Goal: Contribute content: Contribute content

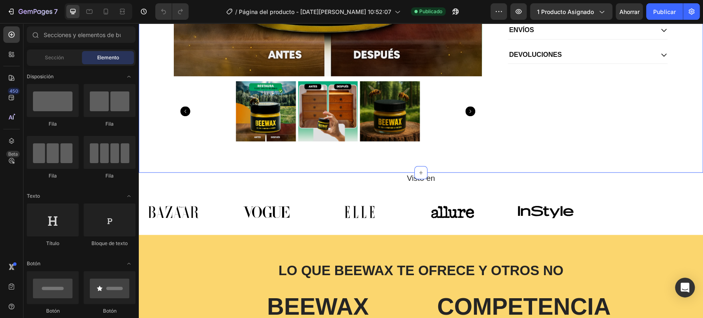
scroll to position [640, 0]
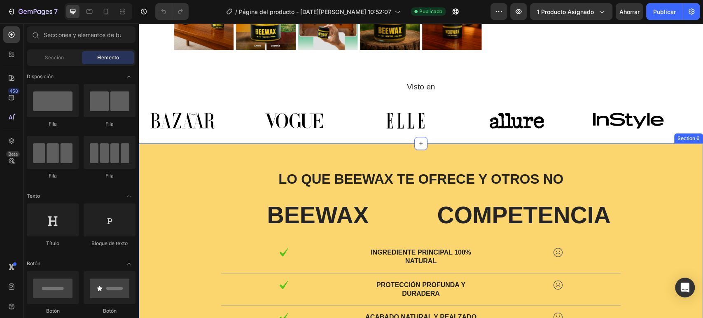
click at [176, 164] on div "Lo que Beewax te ofrece y otros no Text Block Row BEEWAX Text Block COMPETENCIA…" at bounding box center [421, 303] width 564 height 321
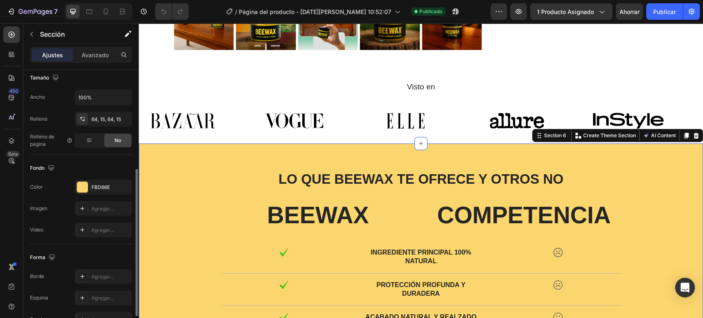
scroll to position [231, 0]
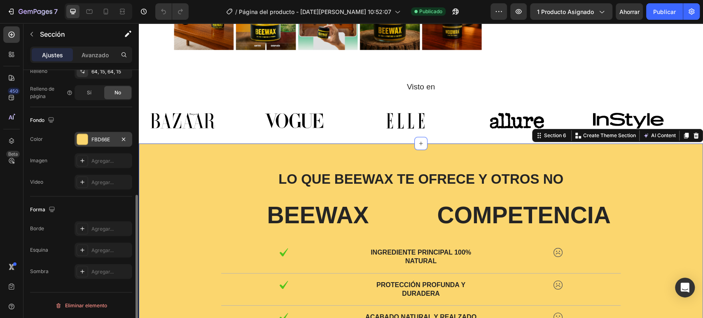
click at [97, 140] on font "FBD66E" at bounding box center [100, 139] width 19 height 6
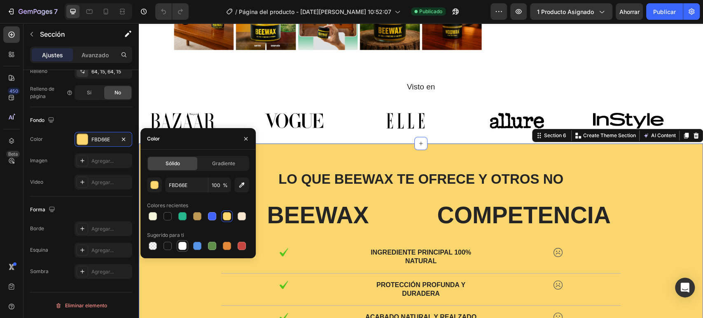
click at [186, 243] on div at bounding box center [182, 246] width 8 height 8
type input "FFFFFF"
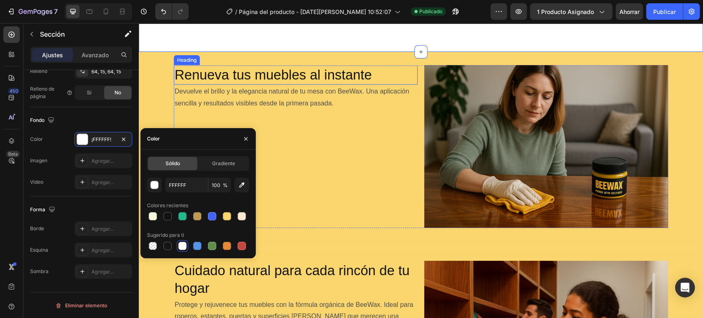
scroll to position [1098, 0]
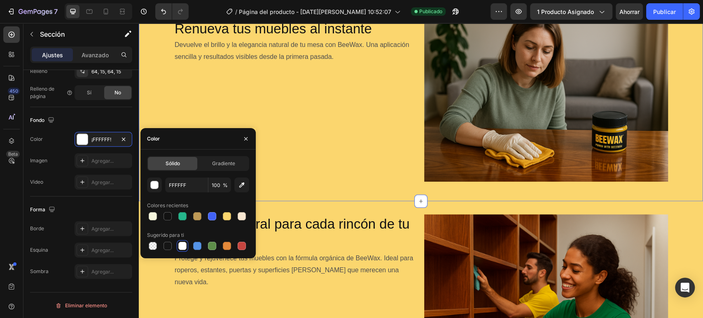
click at [155, 49] on div "Renueva tus muebles al instante Heading Devuelve el brillo y la elegancia natur…" at bounding box center [421, 103] width 564 height 169
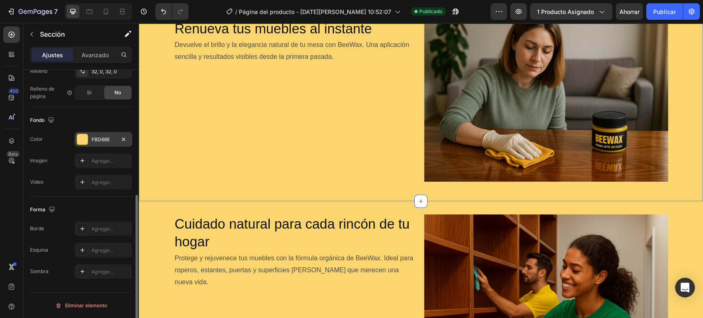
click at [86, 138] on div at bounding box center [82, 139] width 11 height 11
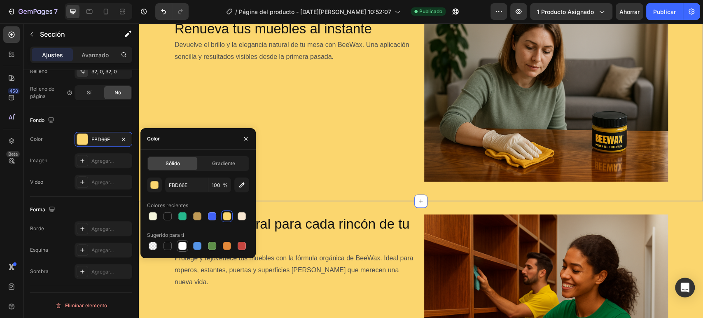
click at [180, 246] on div at bounding box center [182, 246] width 8 height 8
type input "FFFFFF"
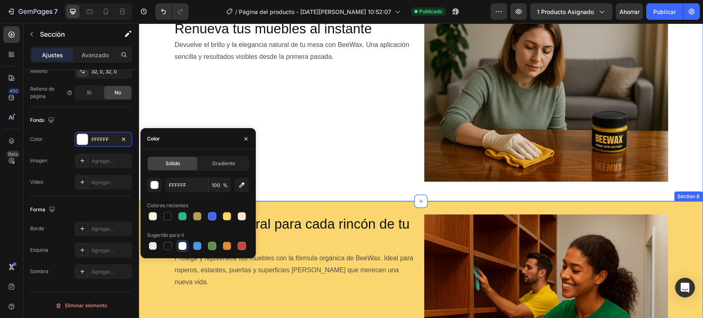
scroll to position [1235, 0]
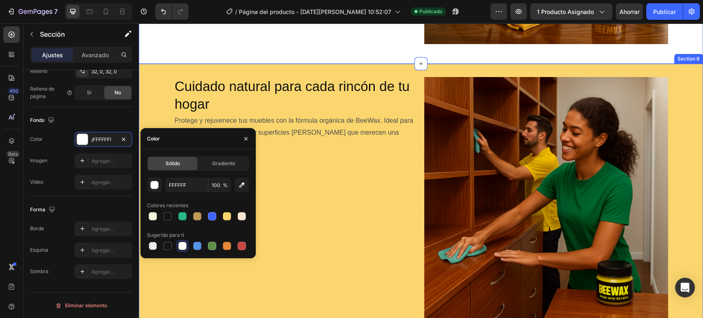
click at [164, 82] on div "Cuidado natural para cada rincón de tu hogar Heading Protege y rejuvenece tus m…" at bounding box center [421, 202] width 564 height 250
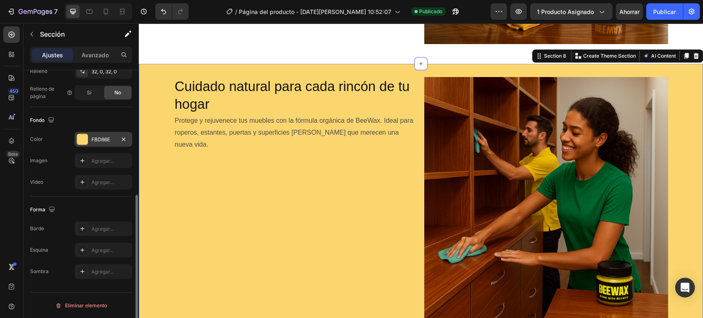
click at [92, 138] on font "FBD66E" at bounding box center [100, 139] width 19 height 6
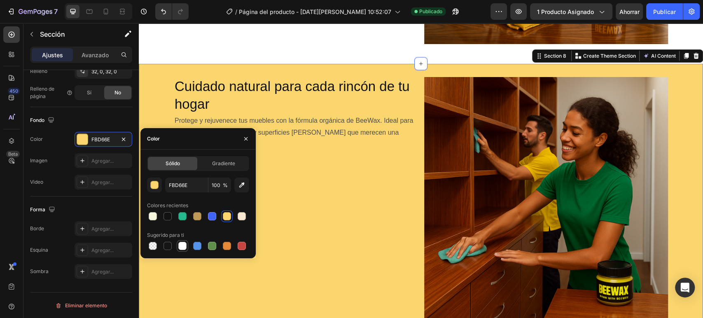
drag, startPoint x: 187, startPoint y: 246, endPoint x: 29, endPoint y: 81, distance: 228.3
click at [187, 247] on div at bounding box center [182, 246] width 10 height 10
type input "FFFFFF"
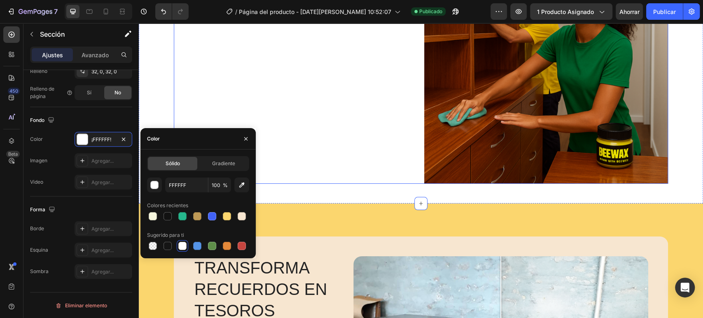
scroll to position [1510, 0]
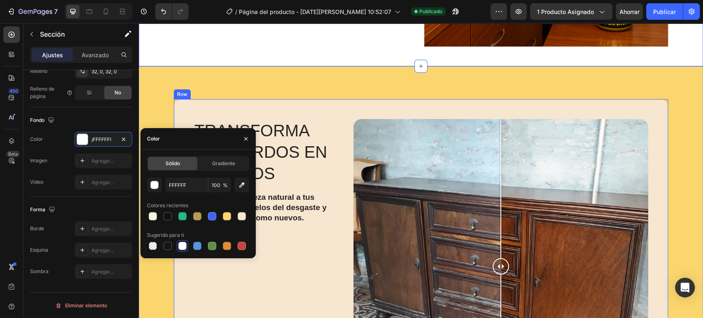
click at [161, 86] on div "Transforma recuerdos en tesoros Heading Devuelve la belleza natural a tus muebl…" at bounding box center [421, 263] width 564 height 395
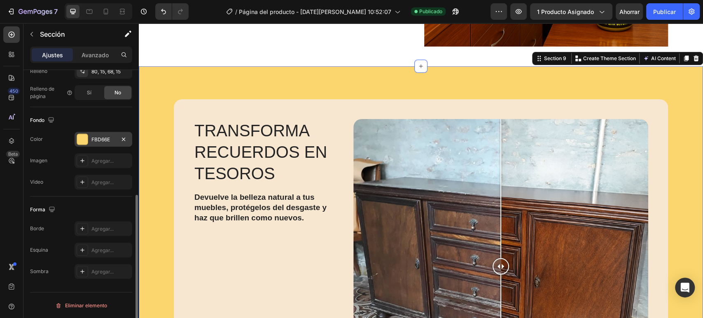
click at [99, 140] on font "FBD66E" at bounding box center [100, 139] width 19 height 6
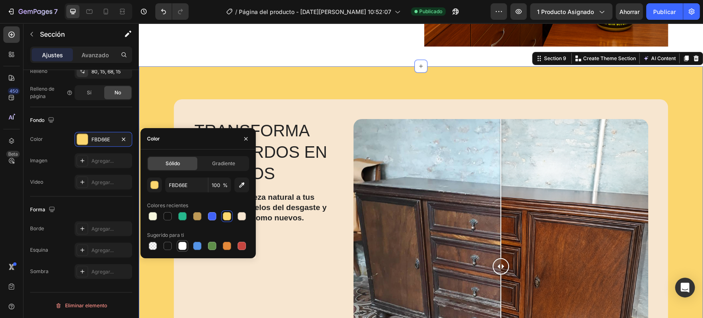
click at [178, 245] on div at bounding box center [182, 246] width 8 height 8
type input "FFFFFF"
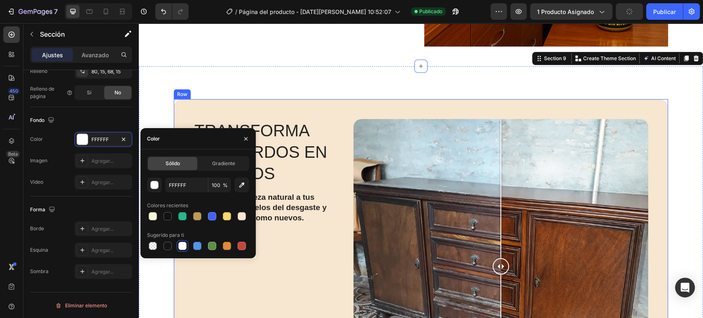
click at [174, 112] on div "Transforma recuerdos en tesoros Heading Devuelve la belleza natural a tus muebl…" at bounding box center [421, 266] width 494 height 334
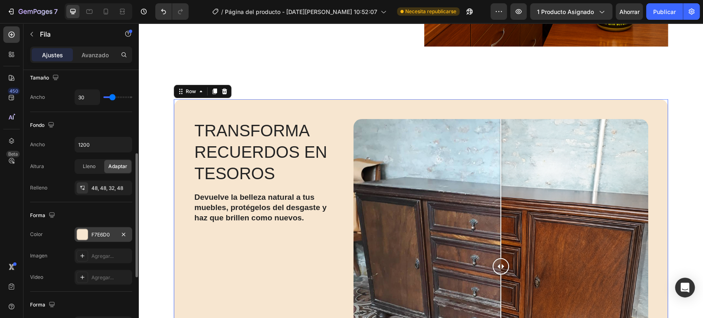
scroll to position [229, 0]
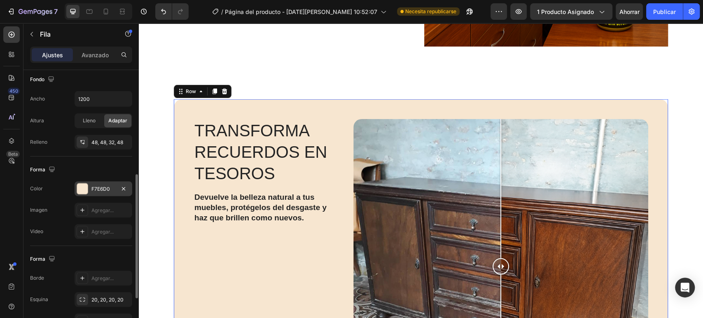
click at [92, 187] on font "F7E6D0" at bounding box center [100, 189] width 19 height 6
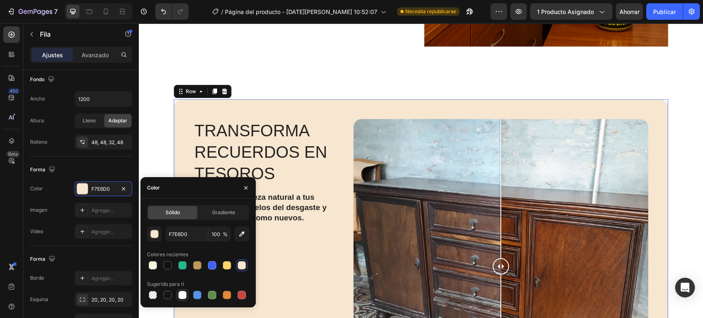
click at [182, 297] on div at bounding box center [182, 295] width 8 height 8
type input "FFFFFF"
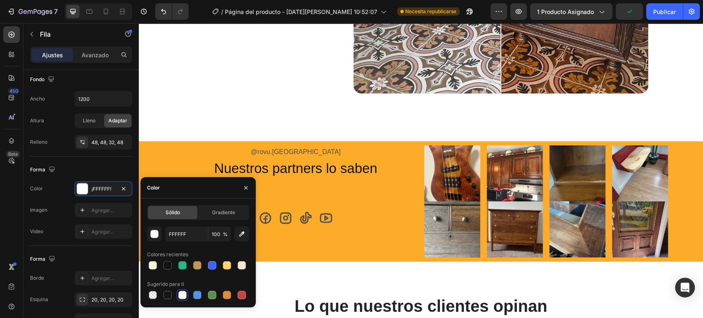
scroll to position [1876, 0]
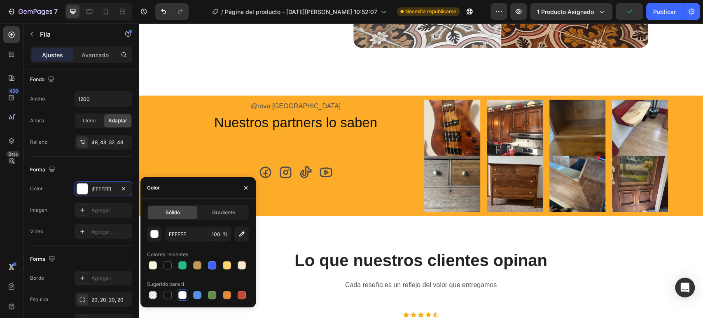
click at [174, 121] on h2 "Nuestros partners lo saben" at bounding box center [296, 122] width 244 height 19
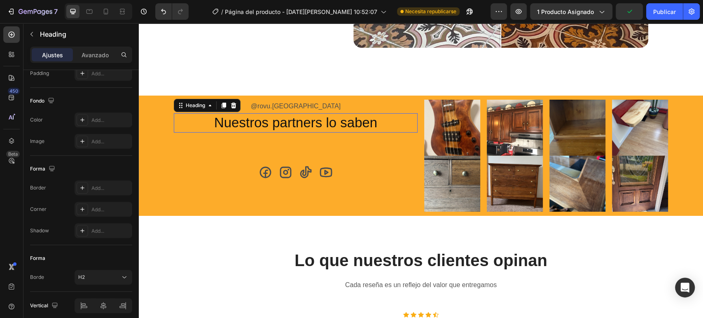
scroll to position [0, 0]
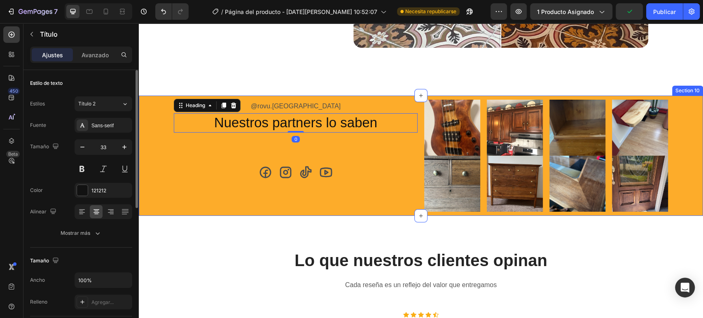
click at [149, 161] on div "@rovu.peru Text Block Nuestros partners lo saben Heading 0 Icon Icon Icon Icon …" at bounding box center [421, 156] width 552 height 112
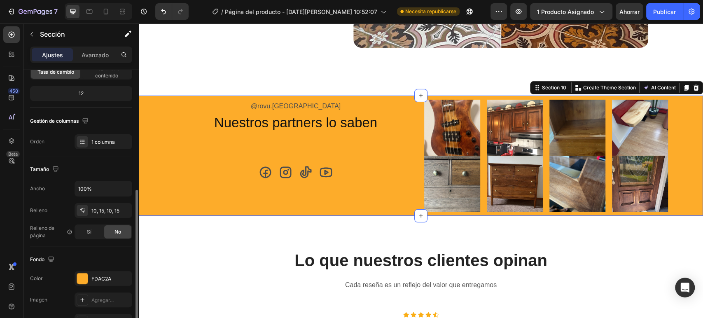
scroll to position [137, 0]
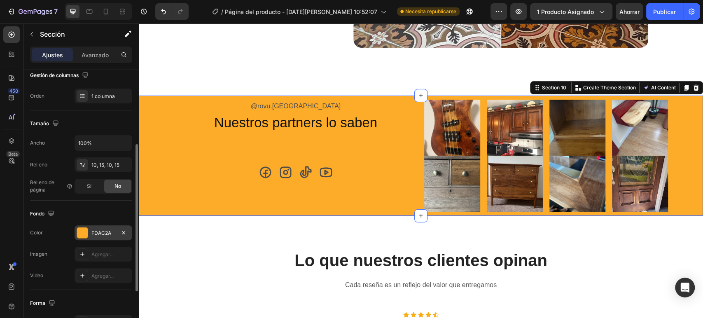
click at [100, 230] on font "FDAC2A" at bounding box center [101, 233] width 20 height 6
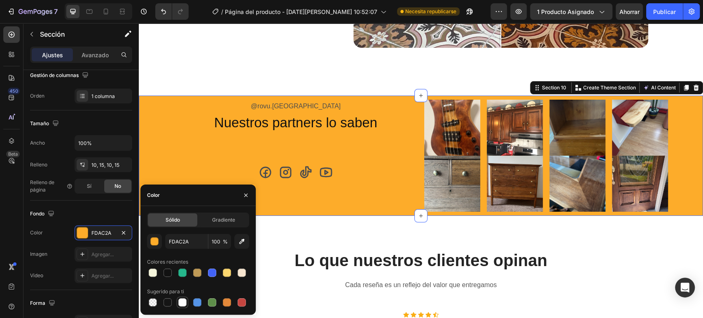
click at [184, 303] on div at bounding box center [182, 302] width 8 height 8
type input "FFFFFF"
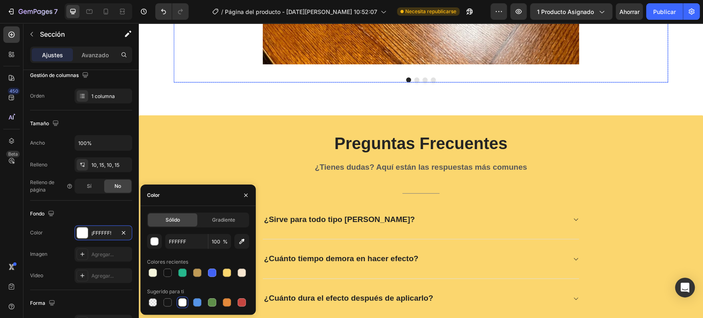
scroll to position [2608, 0]
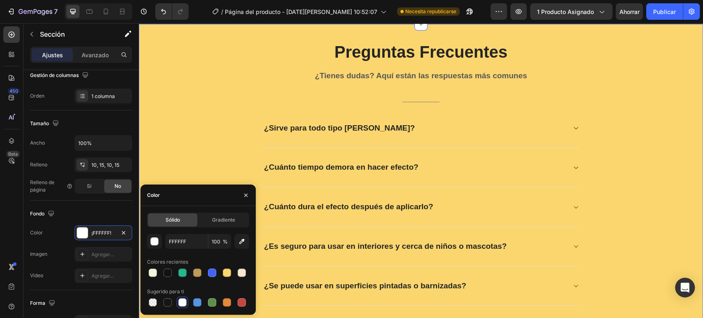
click at [148, 130] on div "Preguntas Frecuentes Heading ¿Tienes dudas? Aquí están las respuestas más comun…" at bounding box center [421, 192] width 552 height 305
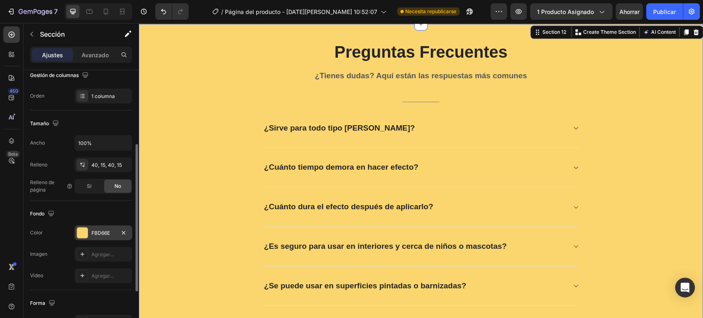
click at [99, 232] on font "FBD66E" at bounding box center [100, 233] width 19 height 6
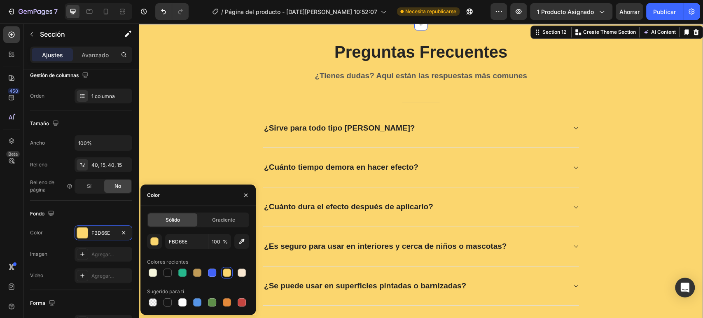
scroll to position [2699, 0]
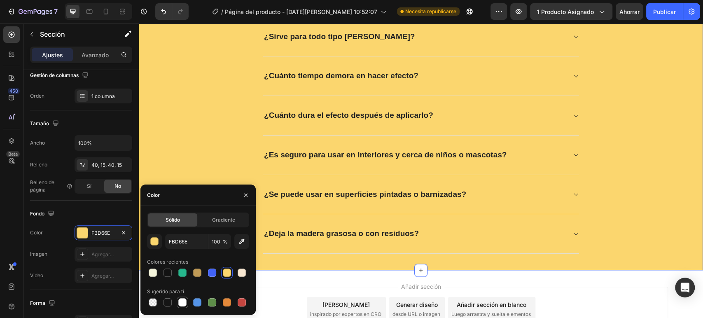
click at [185, 298] on div at bounding box center [182, 302] width 10 height 10
type input "FFFFFF"
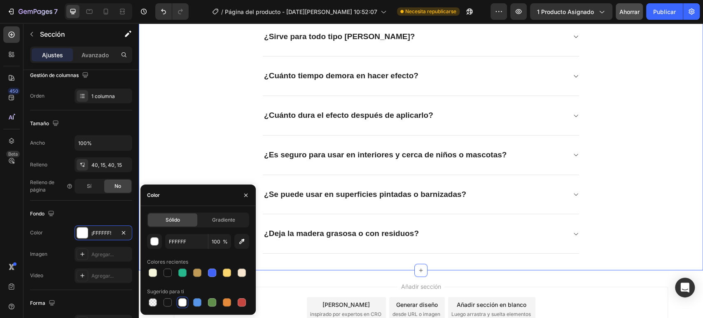
click at [625, 18] on button "Ahorrar" at bounding box center [629, 11] width 27 height 16
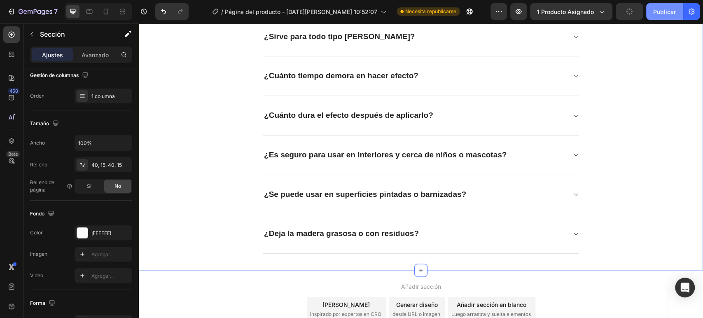
click at [656, 15] on font "Publicar" at bounding box center [664, 11] width 23 height 9
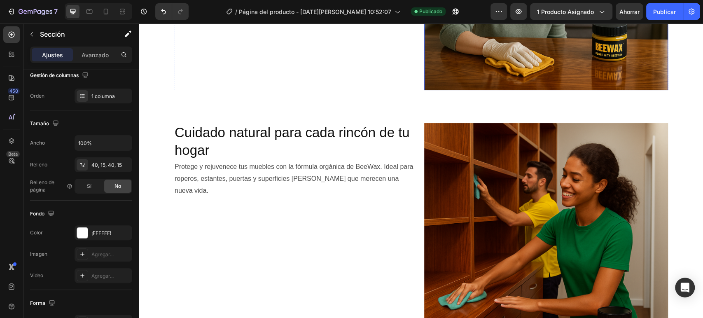
scroll to position [1052, 0]
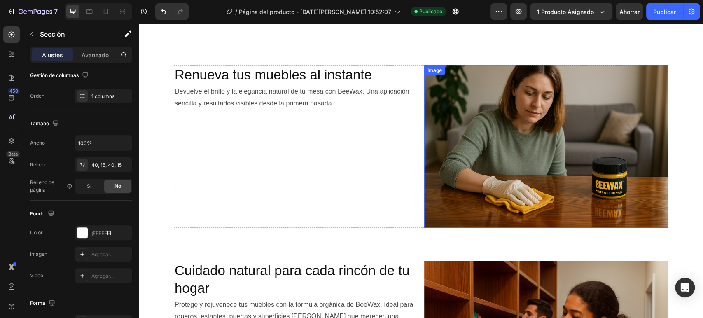
click at [499, 108] on img at bounding box center [546, 146] width 244 height 163
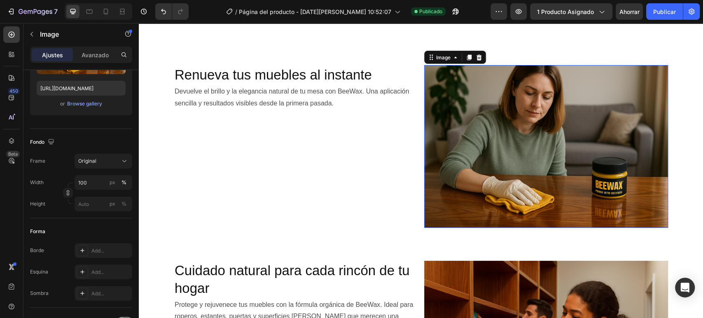
scroll to position [0, 0]
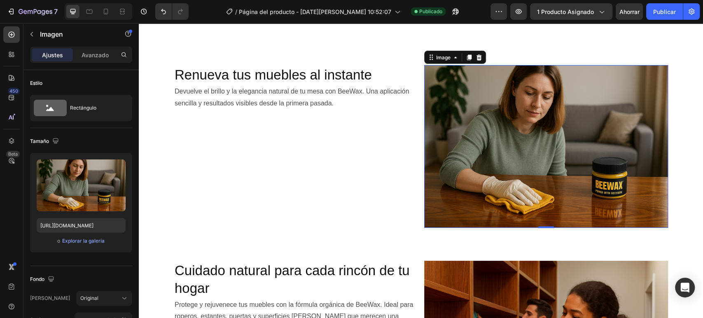
click at [544, 133] on img at bounding box center [546, 146] width 244 height 163
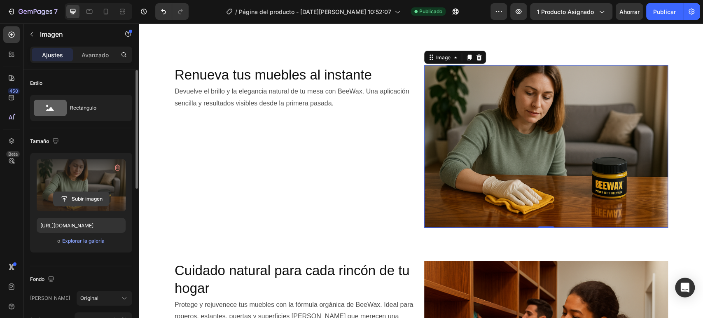
click at [75, 197] on input "file" at bounding box center [82, 199] width 56 height 14
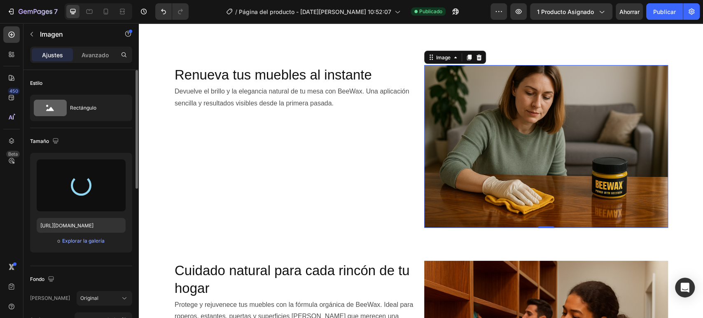
type input "[URL][DOMAIN_NAME]"
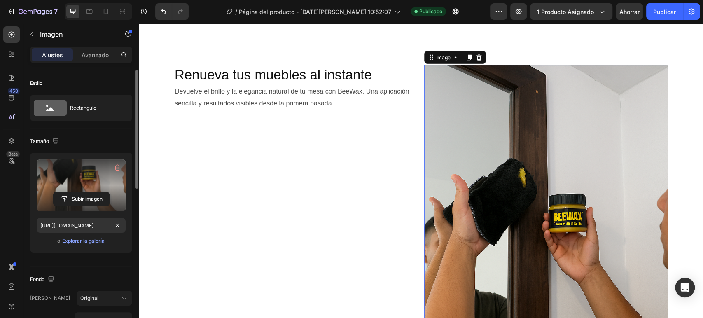
scroll to position [46, 0]
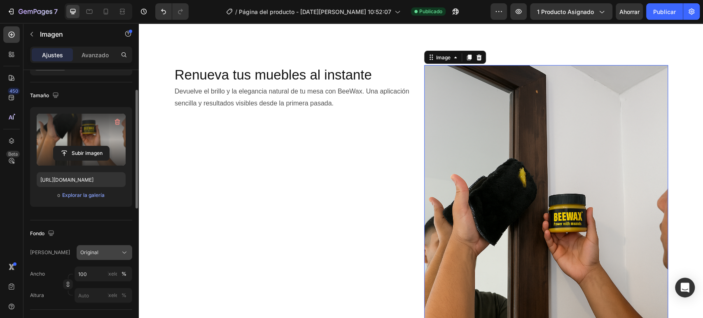
click at [108, 251] on div "Original" at bounding box center [99, 252] width 38 height 7
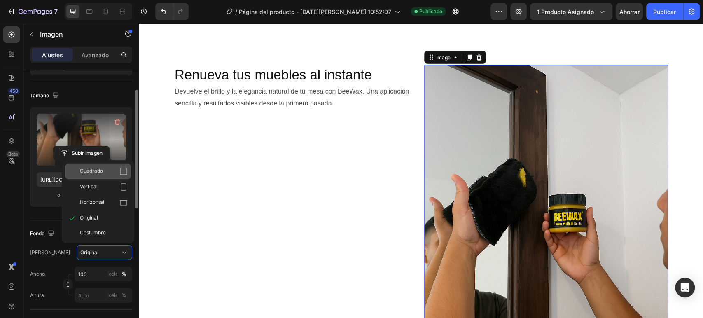
click at [105, 171] on div "Cuadrado" at bounding box center [104, 171] width 48 height 8
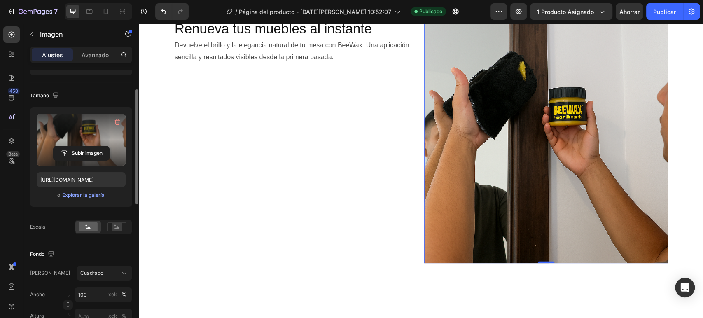
scroll to position [1052, 0]
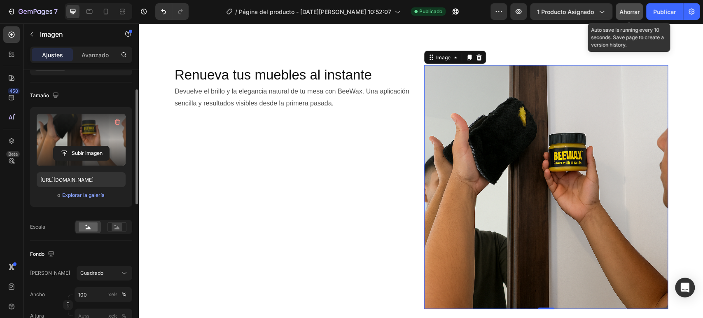
click at [628, 11] on font "Ahorrar" at bounding box center [629, 11] width 20 height 7
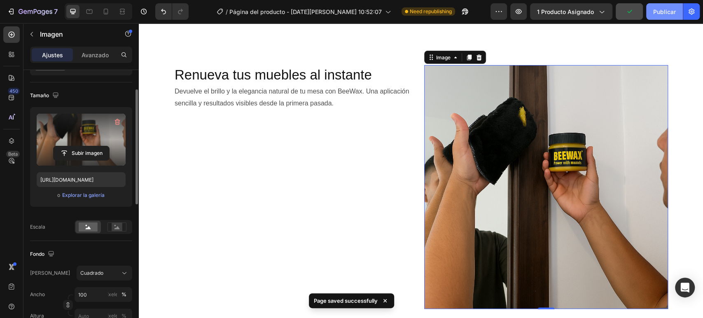
click at [658, 14] on font "Publicar" at bounding box center [664, 11] width 23 height 7
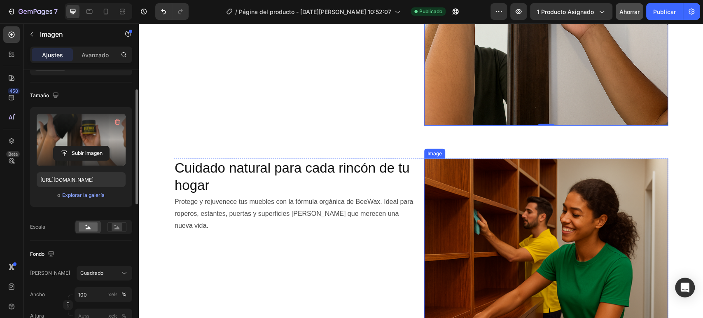
scroll to position [1372, 0]
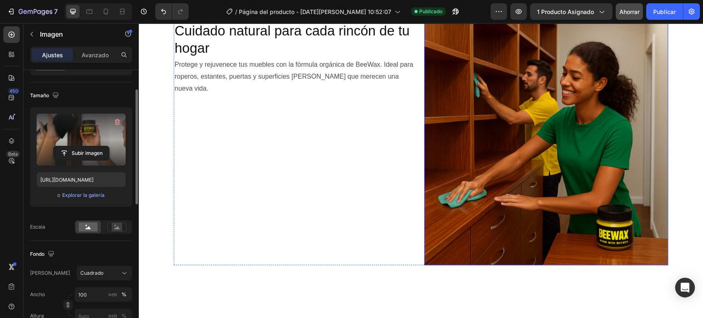
click at [548, 161] on img at bounding box center [546, 143] width 244 height 244
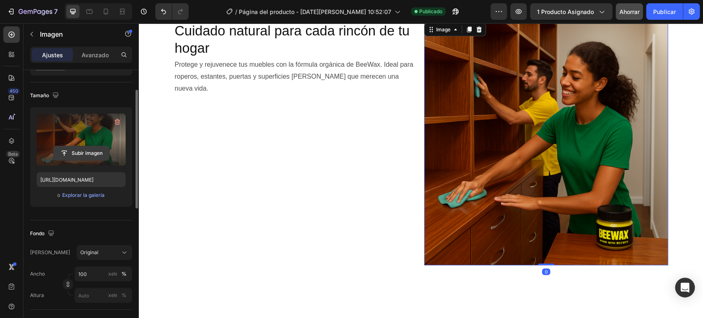
click at [83, 157] on input "file" at bounding box center [82, 153] width 56 height 14
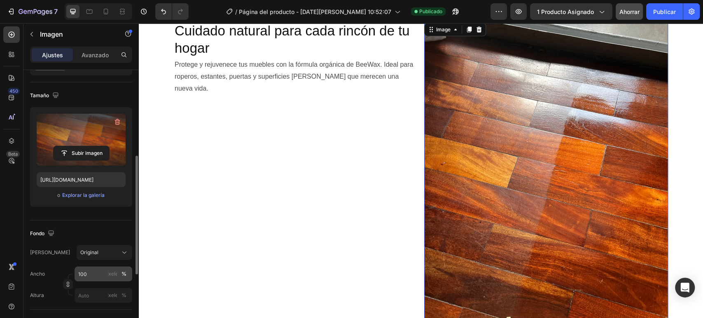
scroll to position [91, 0]
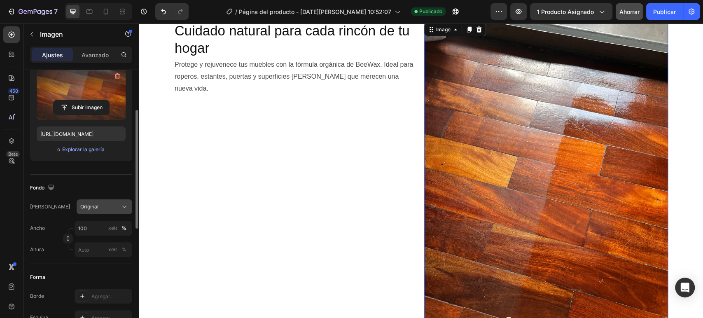
click at [96, 201] on button "Original" at bounding box center [105, 206] width 56 height 15
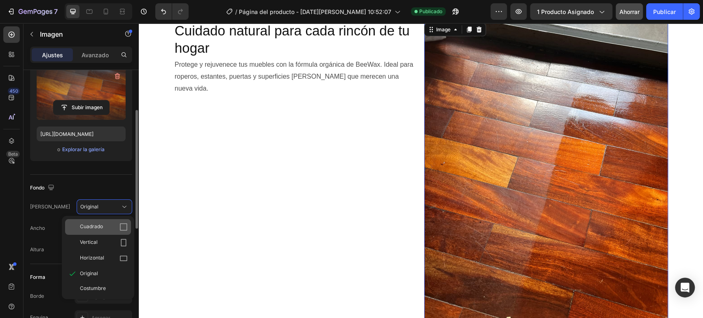
click at [112, 225] on div "Cuadrado" at bounding box center [104, 227] width 48 height 8
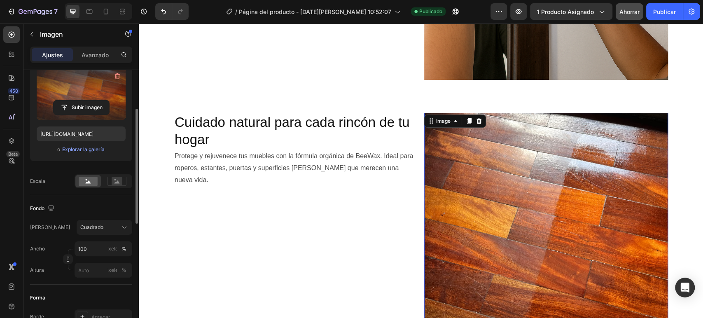
scroll to position [1327, 0]
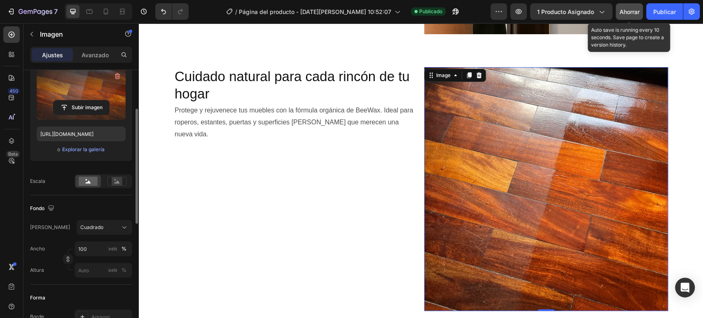
click at [633, 9] on font "Ahorrar" at bounding box center [629, 11] width 20 height 7
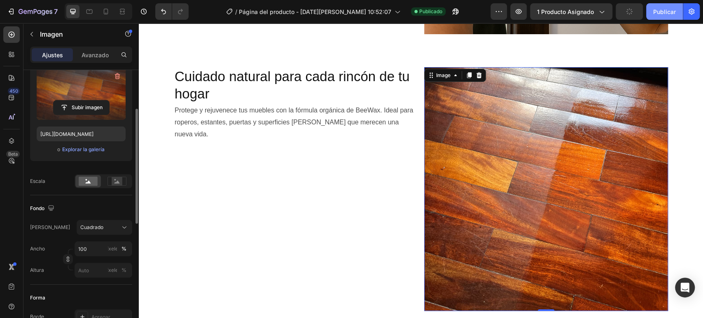
click at [652, 12] on button "Publicar" at bounding box center [664, 11] width 37 height 16
click at [659, 13] on font "Publicar" at bounding box center [664, 11] width 23 height 7
click at [111, 8] on div at bounding box center [105, 11] width 13 height 13
type input "[URL][DOMAIN_NAME]"
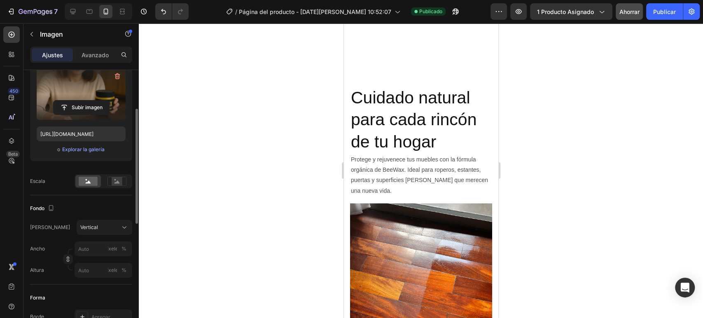
scroll to position [1451, 0]
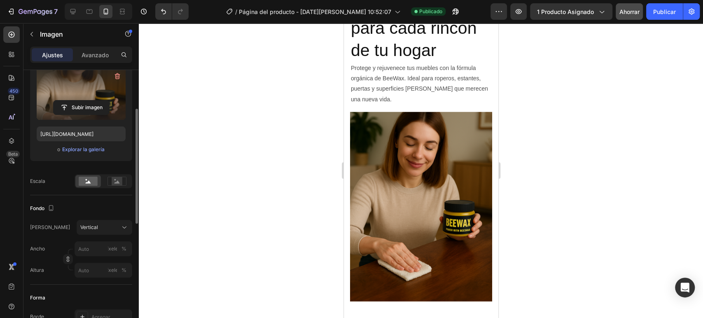
click at [437, 168] on img at bounding box center [421, 206] width 142 height 189
click at [89, 108] on input "file" at bounding box center [82, 107] width 56 height 14
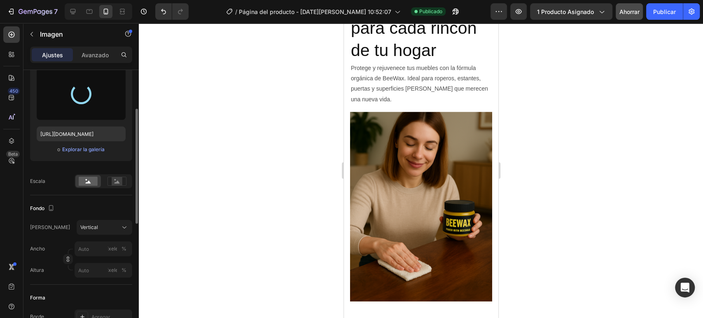
type input "[URL][DOMAIN_NAME]"
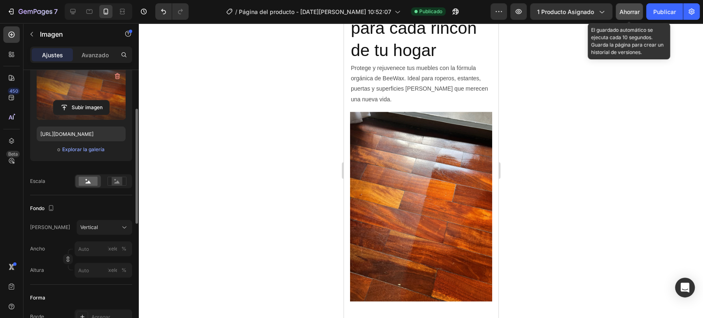
click at [636, 11] on font "Ahorrar" at bounding box center [629, 11] width 20 height 7
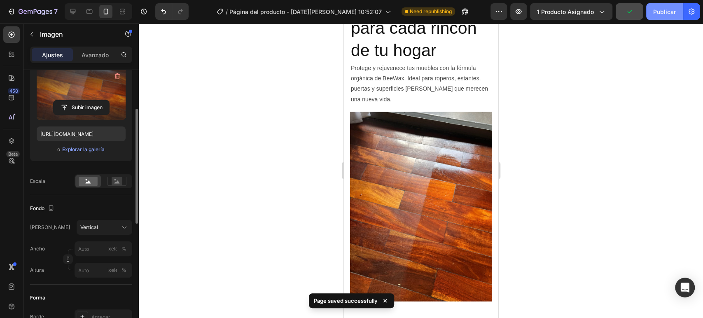
click at [668, 12] on font "Publicar" at bounding box center [664, 11] width 23 height 7
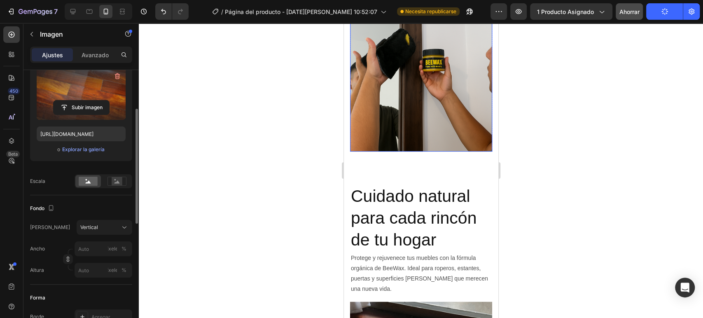
scroll to position [1222, 0]
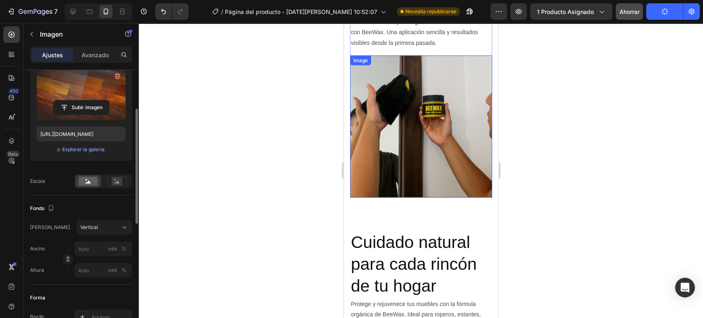
click at [423, 120] on img at bounding box center [421, 127] width 142 height 142
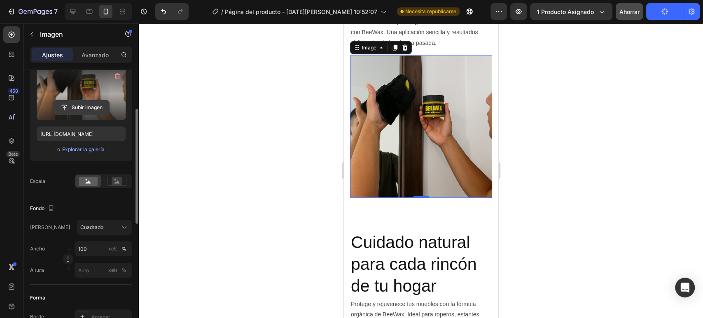
click at [86, 103] on input "file" at bounding box center [82, 107] width 56 height 14
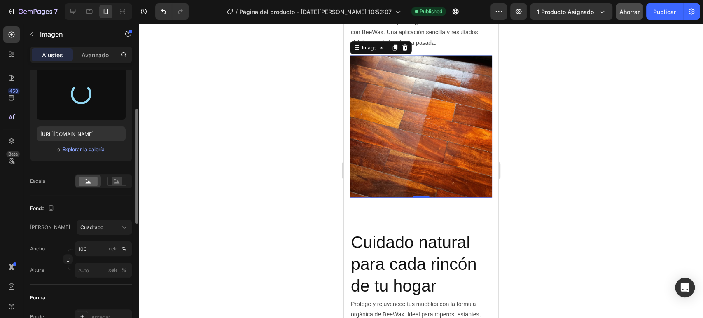
type input "[URL][DOMAIN_NAME]"
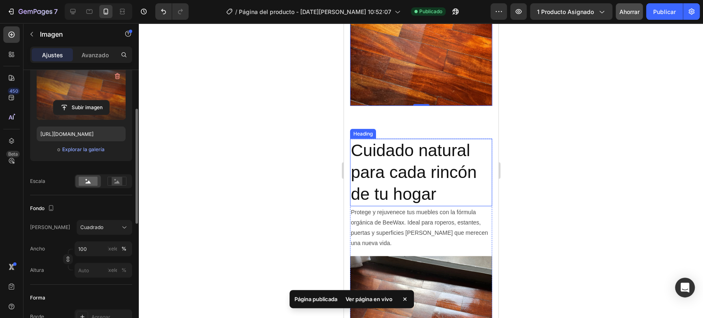
scroll to position [1405, 0]
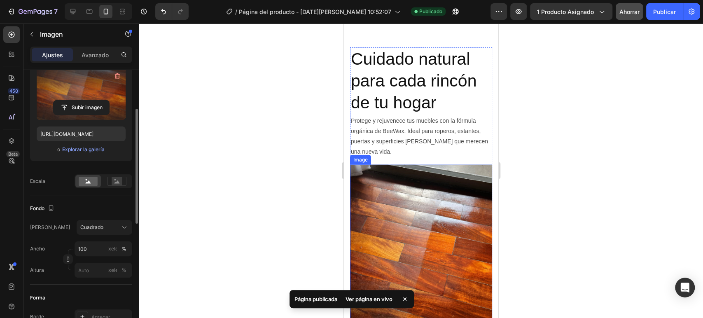
click at [443, 233] on img at bounding box center [421, 259] width 142 height 189
click at [84, 106] on input "file" at bounding box center [82, 107] width 56 height 14
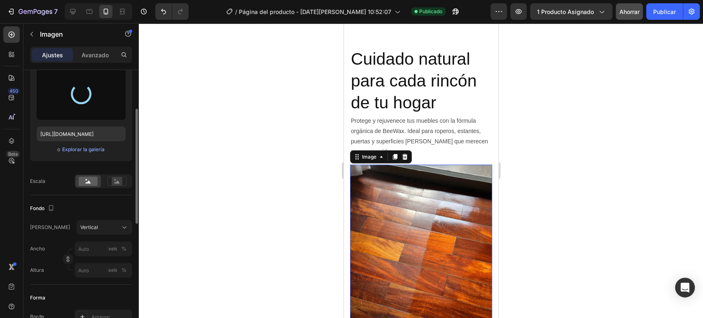
type input "[URL][DOMAIN_NAME]"
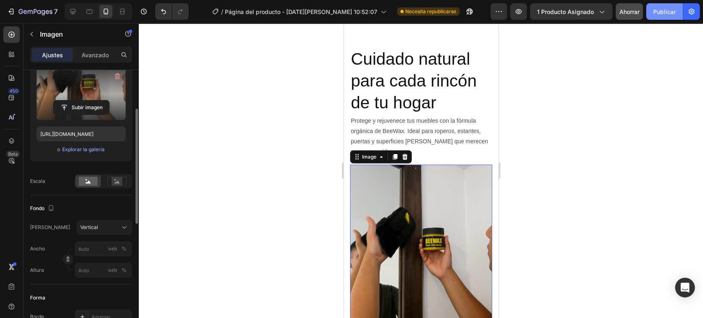
click at [653, 9] on font "Publicar" at bounding box center [664, 11] width 23 height 7
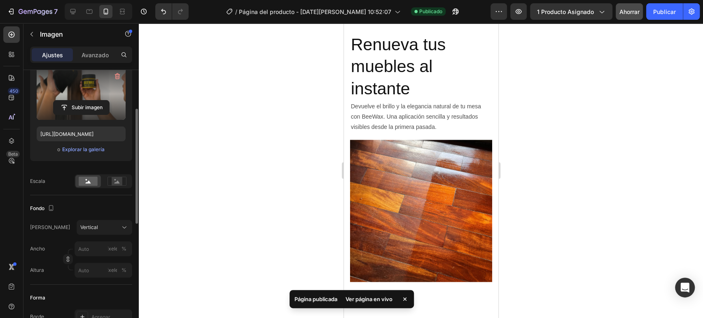
scroll to position [0, 0]
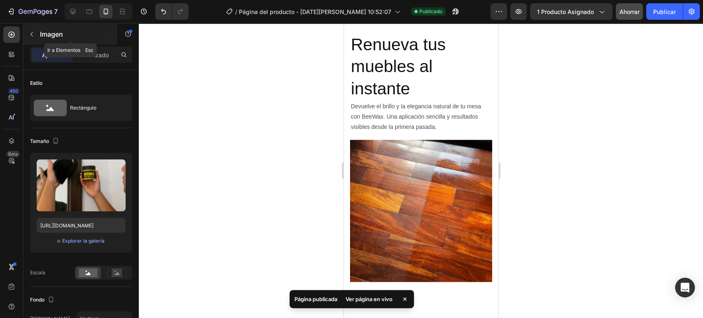
click at [26, 37] on button "button" at bounding box center [31, 34] width 13 height 13
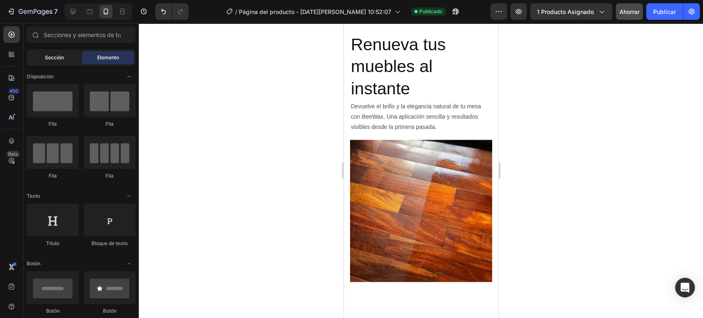
click at [54, 62] on div "Sección" at bounding box center [54, 57] width 52 height 13
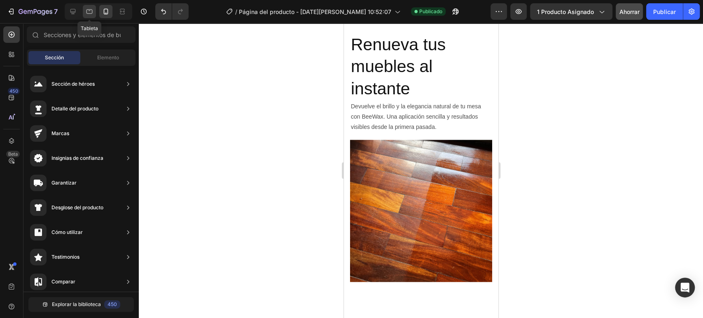
click at [92, 10] on icon at bounding box center [89, 11] width 6 height 5
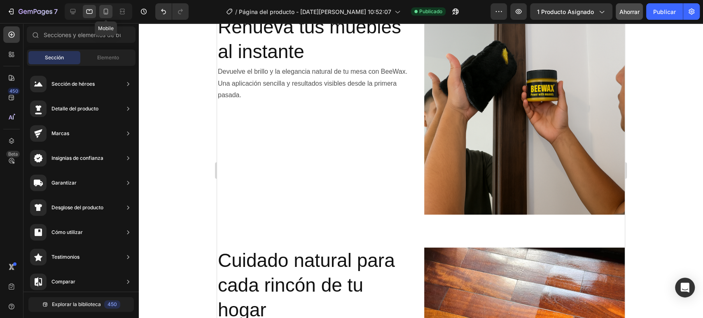
click at [110, 11] on div at bounding box center [105, 11] width 13 height 13
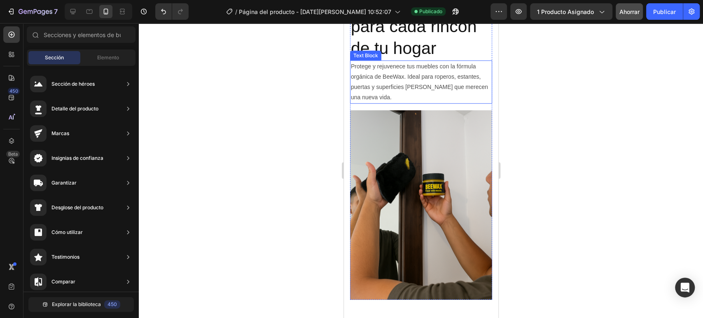
scroll to position [1368, 0]
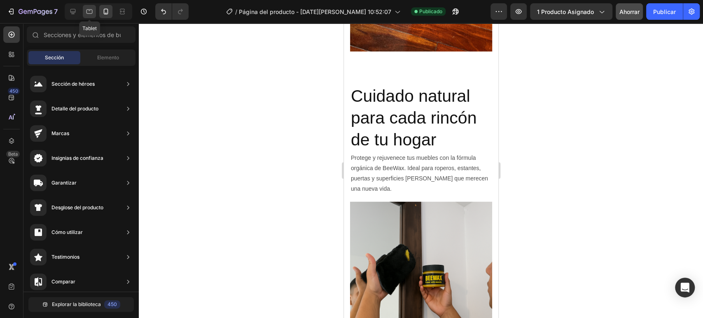
click at [89, 13] on icon at bounding box center [89, 11] width 6 height 5
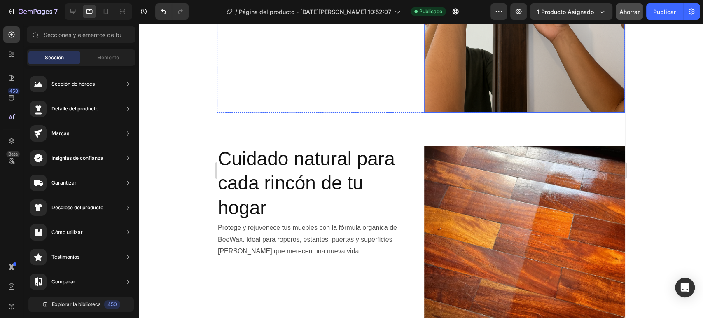
scroll to position [1140, 0]
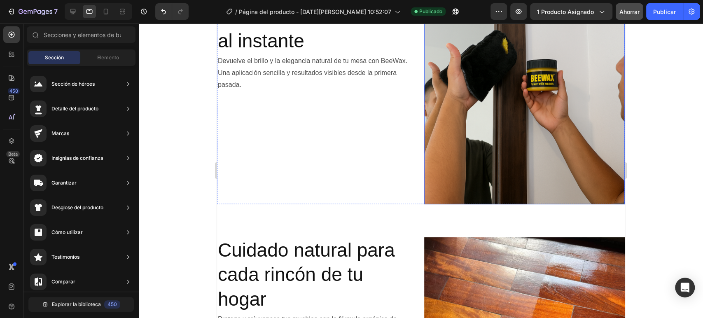
click at [522, 166] on img at bounding box center [524, 104] width 201 height 201
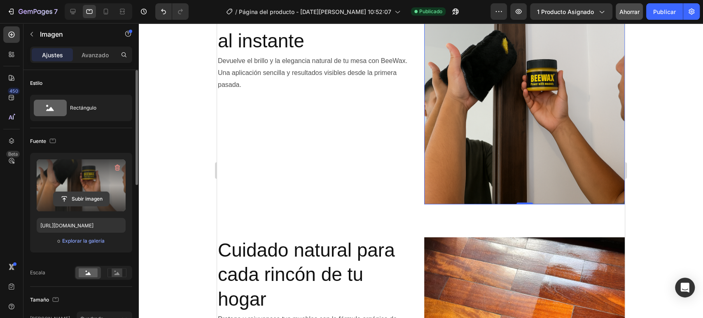
click at [79, 197] on input "file" at bounding box center [82, 199] width 56 height 14
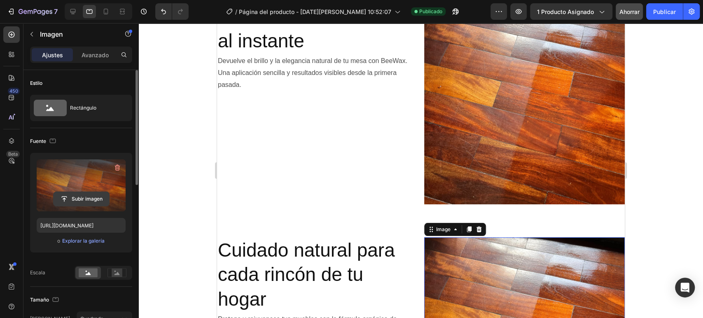
click at [90, 196] on input "file" at bounding box center [82, 199] width 56 height 14
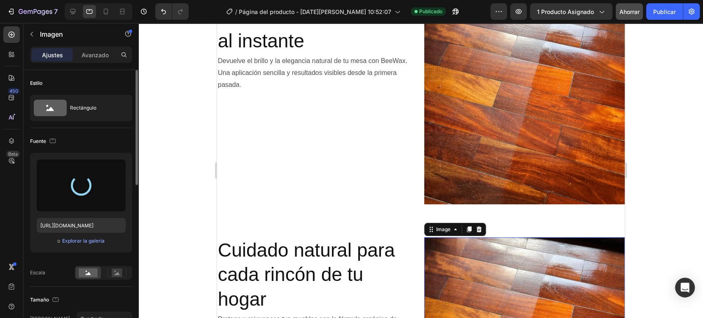
type input "[URL][DOMAIN_NAME]"
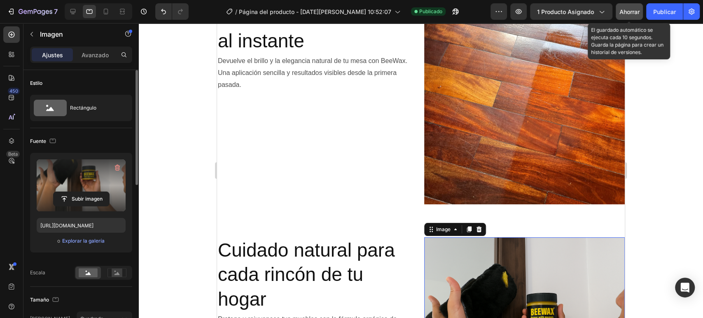
click at [636, 13] on font "Ahorrar" at bounding box center [629, 11] width 20 height 7
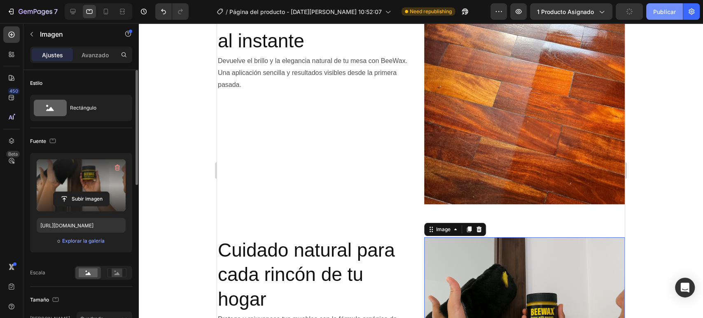
click at [657, 13] on font "Publicar" at bounding box center [664, 11] width 23 height 7
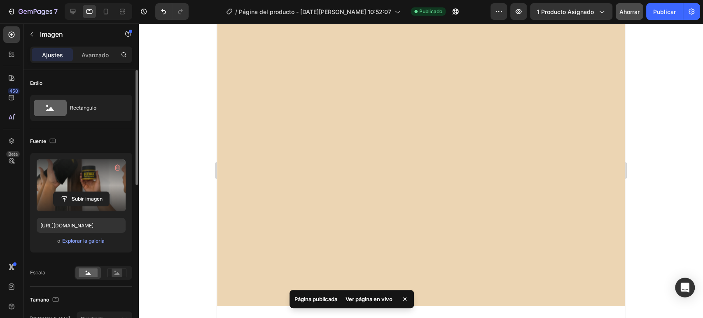
scroll to position [0, 0]
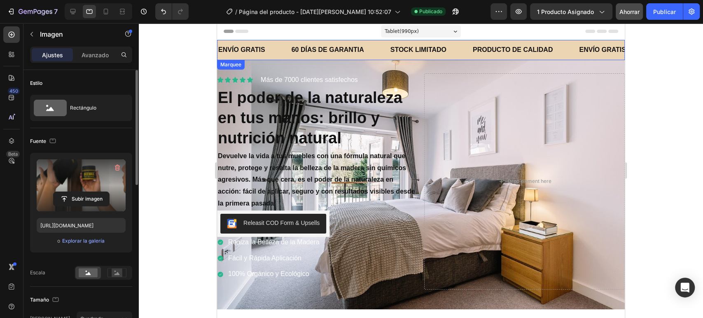
click at [280, 54] on div "ENVÍO GRATIS Text Block" at bounding box center [253, 50] width 73 height 20
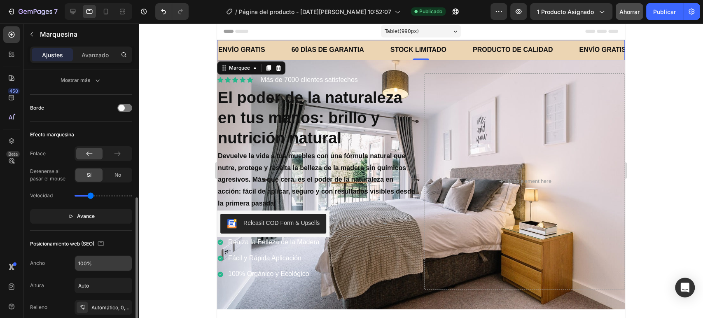
scroll to position [229, 0]
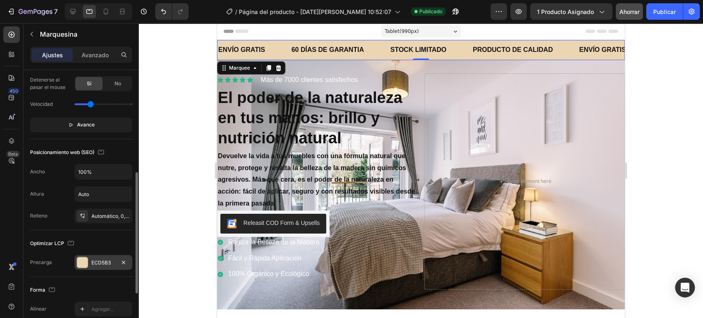
click at [98, 259] on font "ECD5B3" at bounding box center [100, 262] width 19 height 6
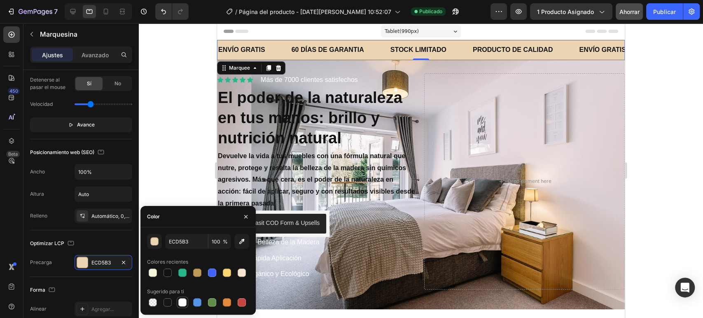
click at [184, 301] on div at bounding box center [182, 302] width 8 height 8
type input "FFFFFF"
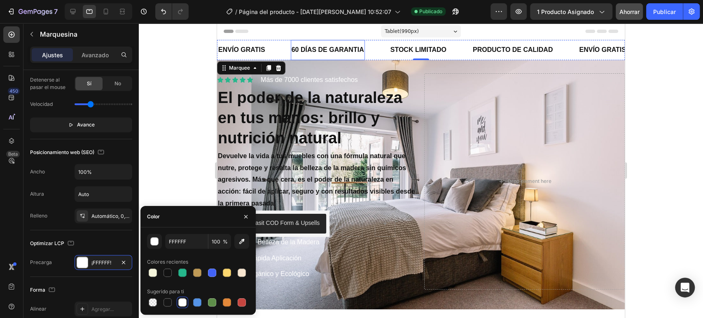
click at [296, 54] on p "60 DÍAS DE GARANTIA" at bounding box center [328, 50] width 72 height 12
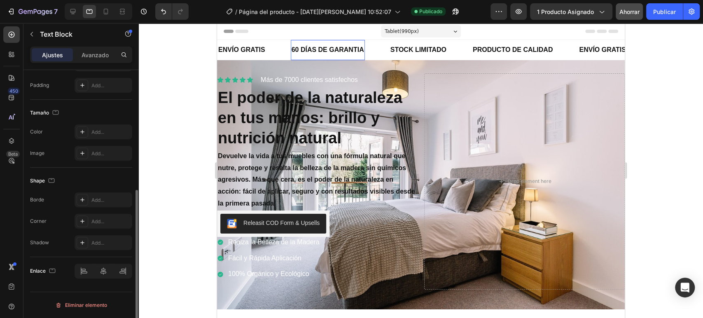
scroll to position [0, 0]
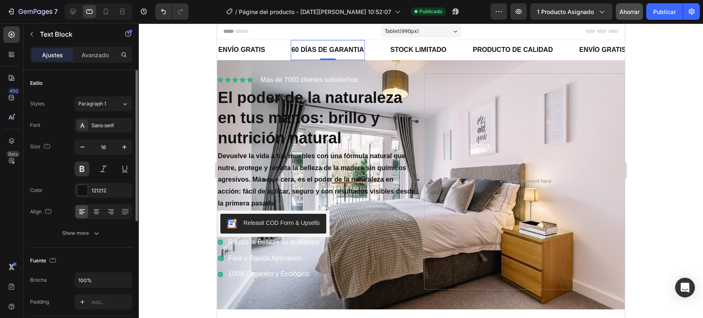
click at [294, 49] on p "60 DÍAS DE GARANTIA" at bounding box center [328, 50] width 72 height 12
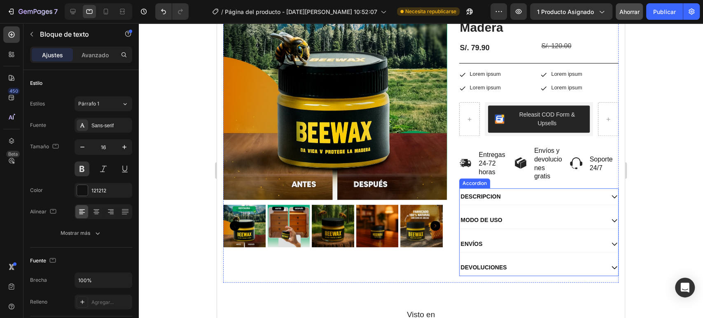
scroll to position [412, 0]
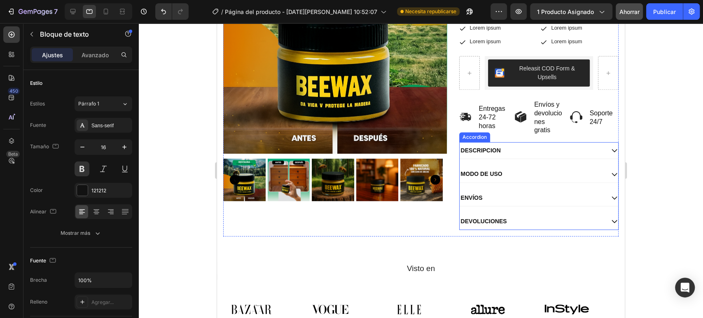
click at [611, 219] on icon at bounding box center [614, 220] width 7 height 7
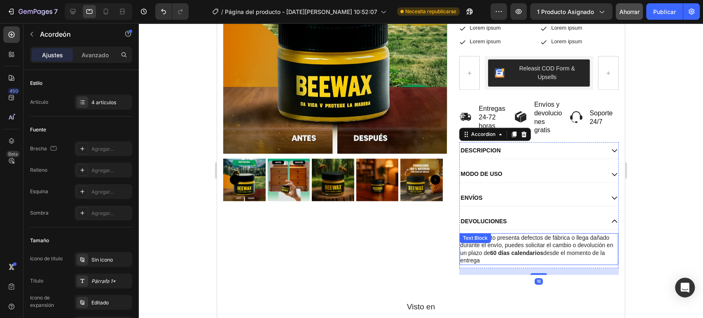
click at [493, 250] on strong "60 días calendarios" at bounding box center [516, 253] width 53 height 7
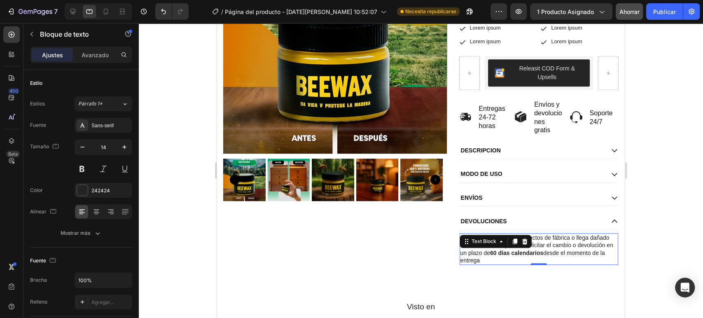
click at [490, 253] on strong "60 días calendarios" at bounding box center [516, 253] width 53 height 7
click at [495, 251] on strong "090 días calendarios" at bounding box center [523, 253] width 56 height 7
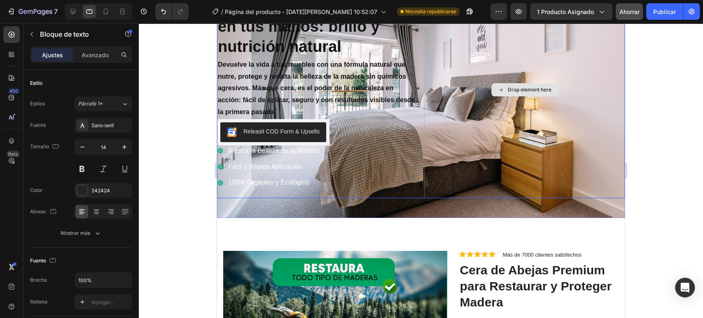
scroll to position [0, 0]
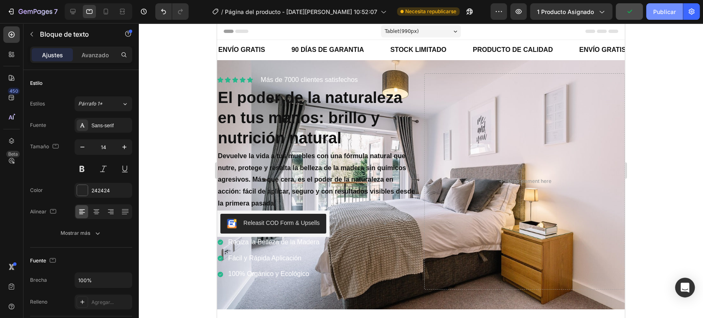
click at [655, 12] on font "Publicar" at bounding box center [664, 11] width 23 height 7
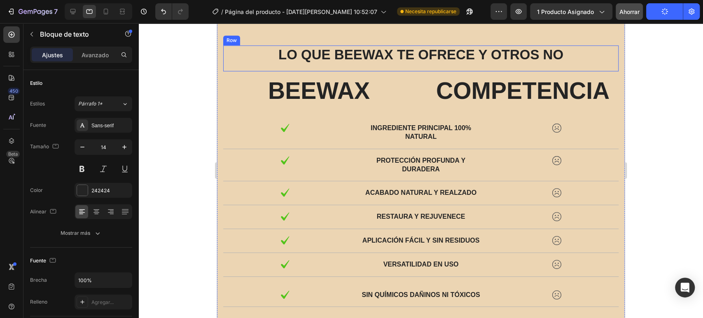
scroll to position [640, 0]
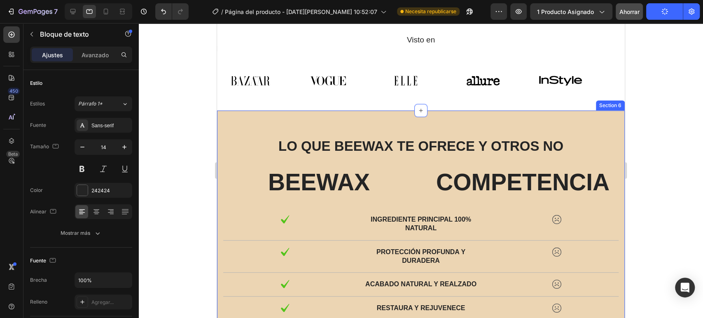
click at [247, 125] on div "Lo que Beewax te ofrece y otros no Text Block Row BEEWAX Text Block COMPETENCIA…" at bounding box center [421, 270] width 408 height 321
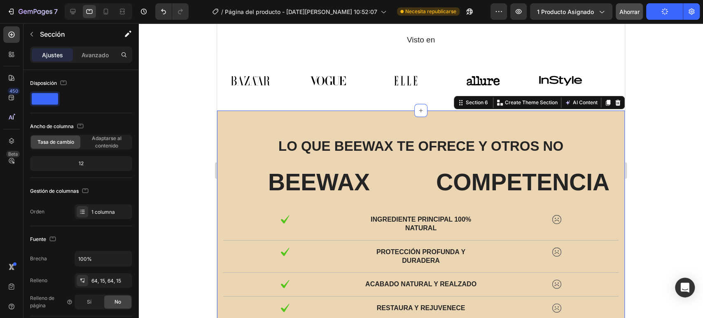
scroll to position [137, 0]
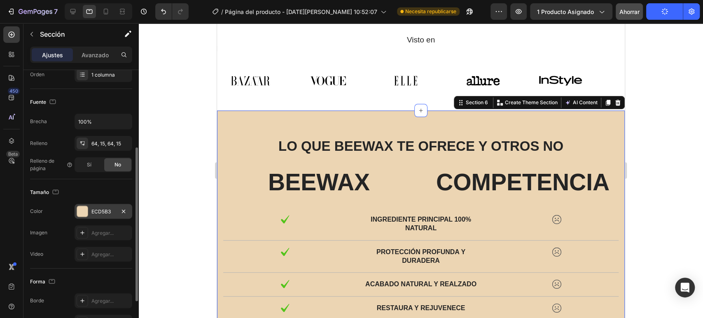
click at [101, 210] on font "ECD5B3" at bounding box center [100, 211] width 19 height 6
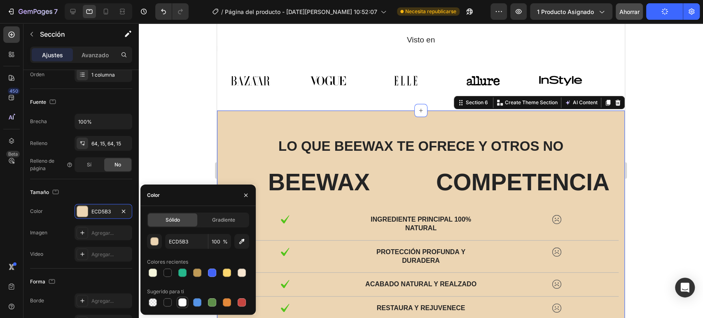
drag, startPoint x: 184, startPoint y: 302, endPoint x: 203, endPoint y: 171, distance: 132.2
click at [184, 302] on div at bounding box center [182, 302] width 8 height 8
type input "FFFFFF"
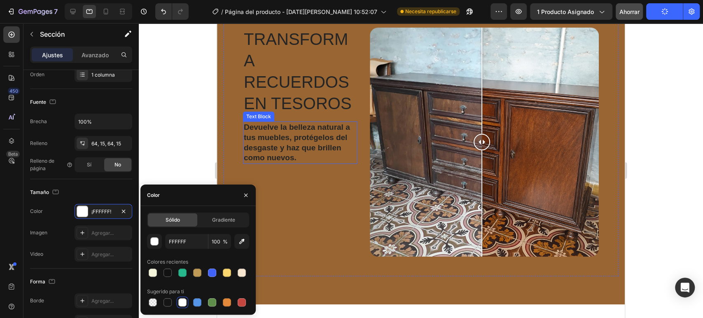
scroll to position [1418, 0]
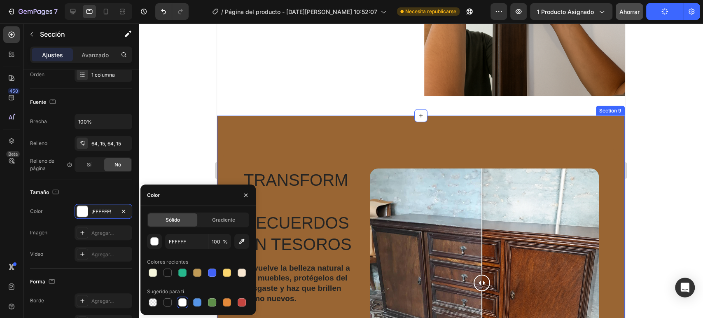
click at [224, 121] on div "Transforma recuerdos en tesoros Heading Devuelve la belleza natural a tus muebl…" at bounding box center [421, 280] width 408 height 329
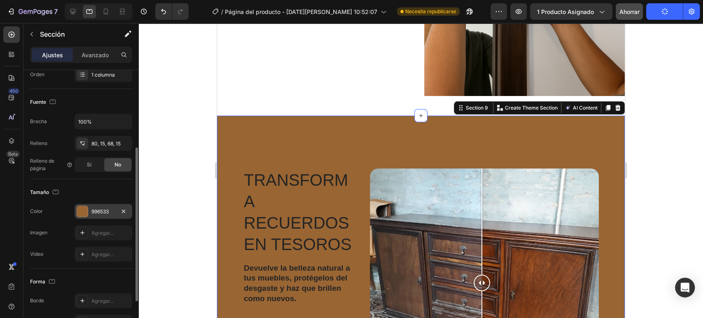
click at [86, 210] on div at bounding box center [82, 211] width 11 height 11
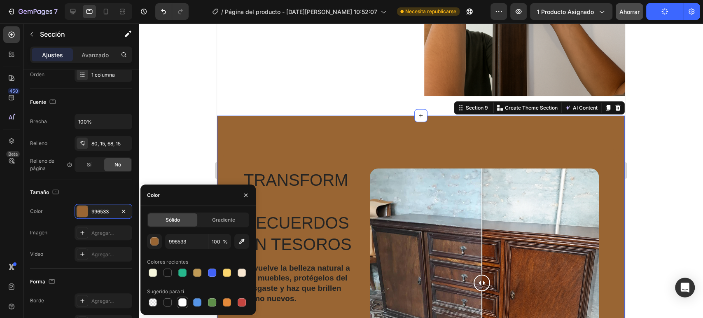
click at [184, 306] on div at bounding box center [182, 302] width 8 height 8
type input "FFFFFF"
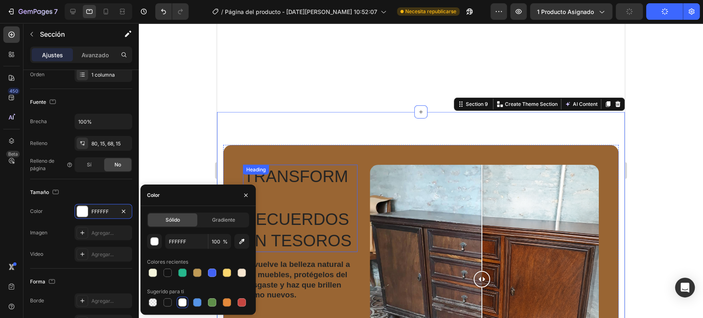
scroll to position [1555, 0]
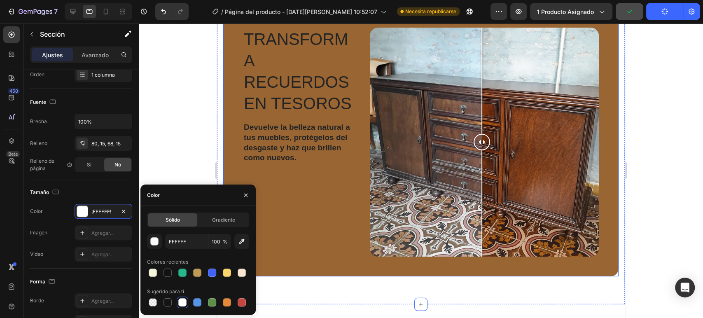
click at [231, 65] on div "Transforma recuerdos en tesoros Heading Devuelve la belleza natural a tus muebl…" at bounding box center [420, 142] width 395 height 268
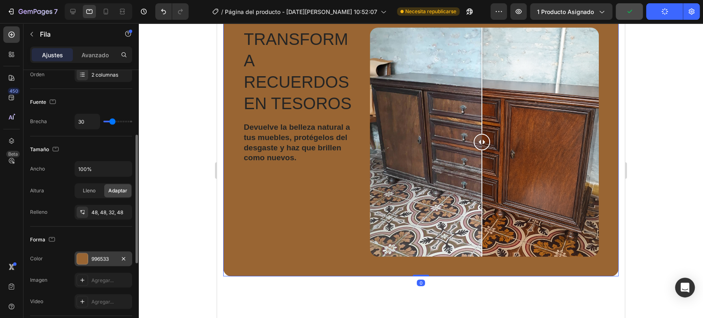
scroll to position [183, 0]
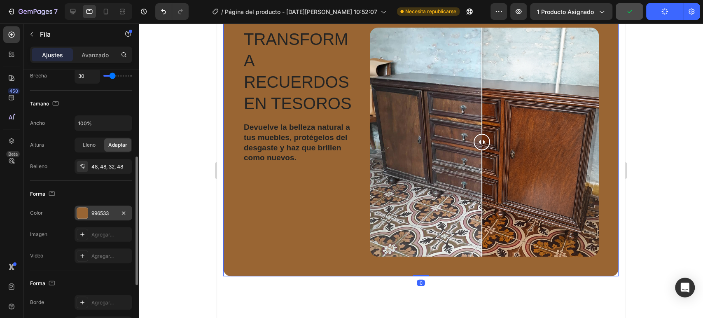
click at [91, 218] on div "996533" at bounding box center [104, 212] width 58 height 15
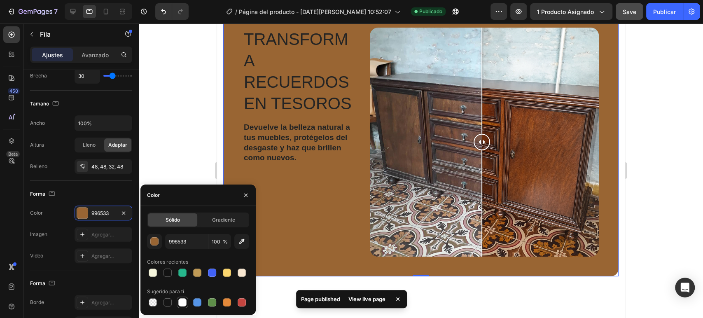
drag, startPoint x: 185, startPoint y: 303, endPoint x: 150, endPoint y: 141, distance: 165.1
click at [185, 303] on div at bounding box center [182, 302] width 8 height 8
type input "FFFFFF"
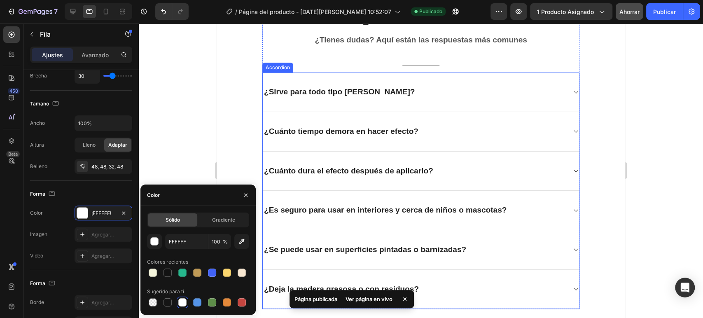
scroll to position [2595, 0]
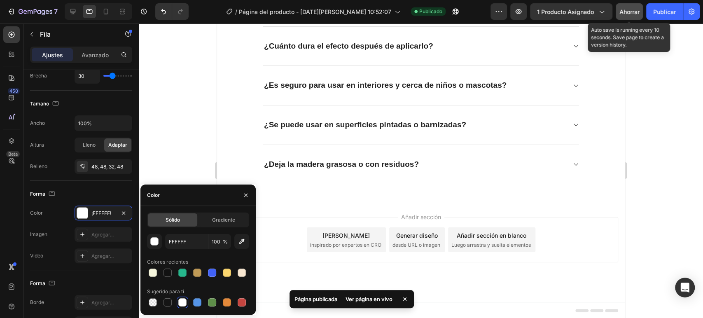
click at [630, 14] on font "Ahorrar" at bounding box center [629, 11] width 20 height 7
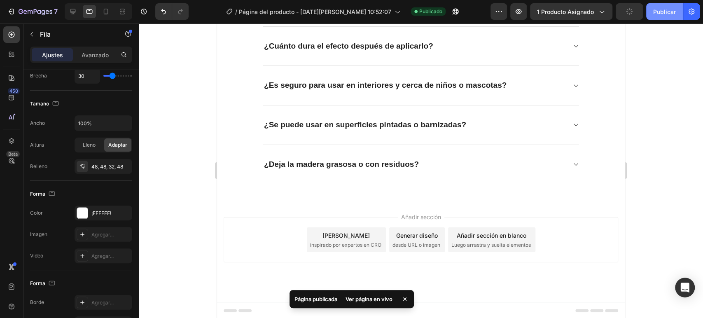
click at [646, 14] on div "Avance 1 producto asignado Publicar" at bounding box center [594, 11] width 209 height 16
click at [661, 11] on font "Publicar" at bounding box center [664, 11] width 23 height 7
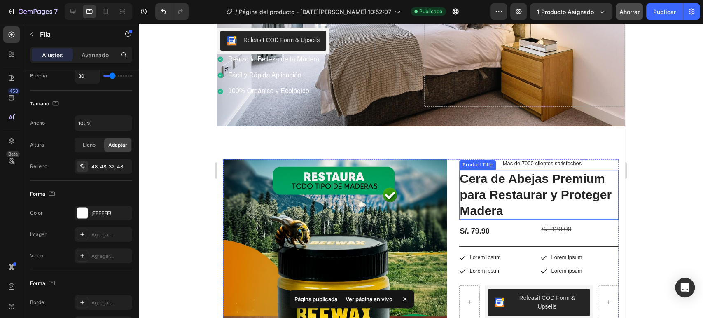
scroll to position [91, 0]
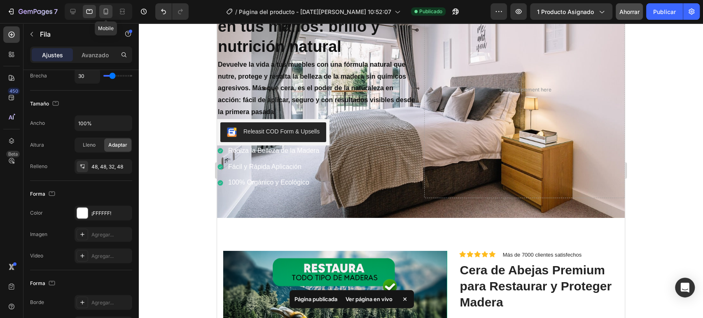
click at [110, 6] on div at bounding box center [105, 11] width 13 height 13
type input "0"
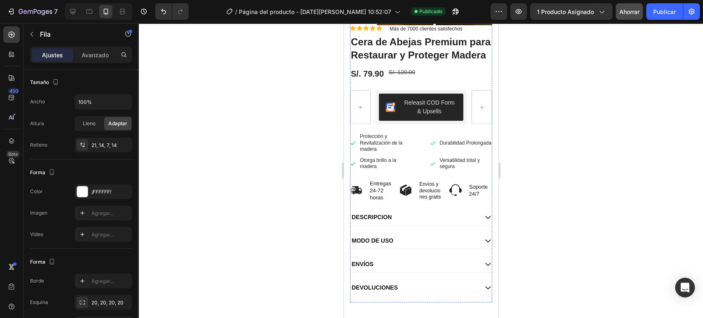
scroll to position [503, 0]
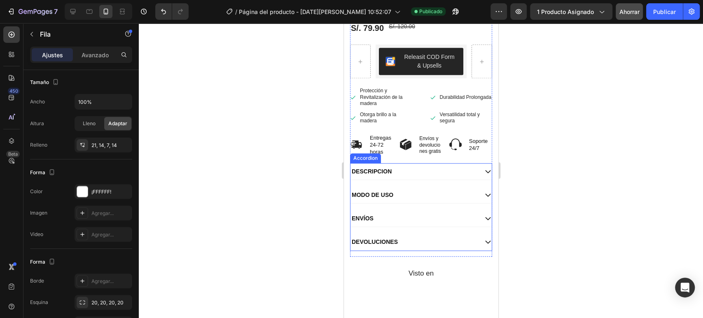
click at [484, 245] on icon at bounding box center [487, 241] width 7 height 7
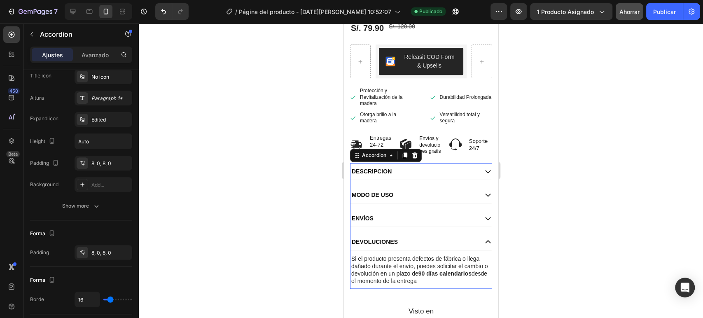
scroll to position [0, 0]
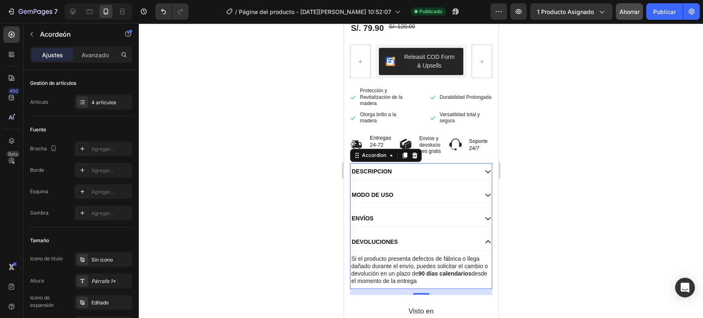
click at [484, 245] on icon at bounding box center [487, 241] width 7 height 7
